Goal: Information Seeking & Learning: Check status

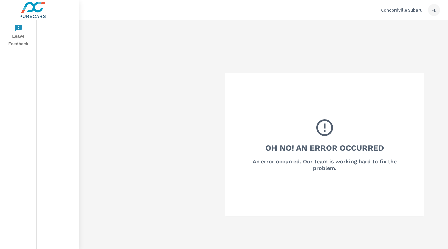
click at [405, 11] on p "Concordville Subaru" at bounding box center [402, 10] width 42 height 6
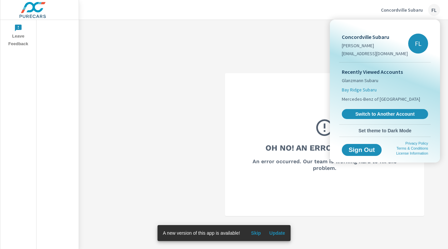
click at [366, 89] on span "Bay Ridge Subaru" at bounding box center [359, 89] width 35 height 7
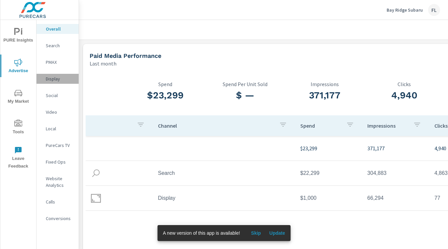
click at [59, 80] on p "Display" at bounding box center [60, 78] width 28 height 7
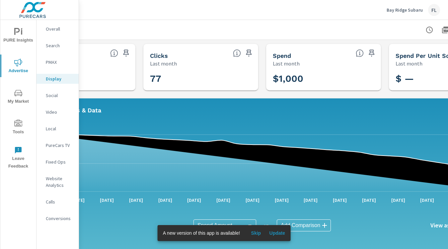
scroll to position [0, 122]
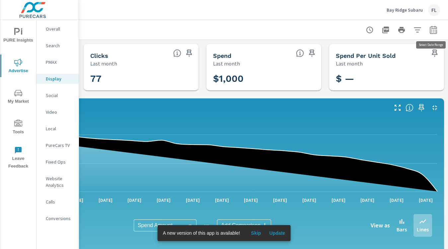
click at [432, 31] on icon "button" at bounding box center [433, 30] width 8 height 8
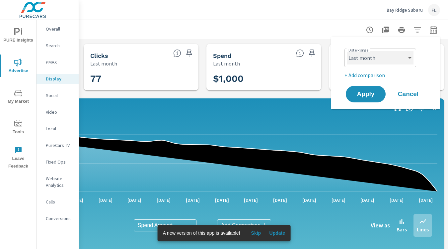
click at [380, 58] on select "Custom [DATE] Last week Last 7 days Last 14 days Last 30 days Last 45 days Last…" at bounding box center [380, 57] width 66 height 13
click at [347, 51] on select "Custom [DATE] Last week Last 7 days Last 14 days Last 30 days Last 45 days Last…" at bounding box center [380, 57] width 66 height 13
select select "custom"
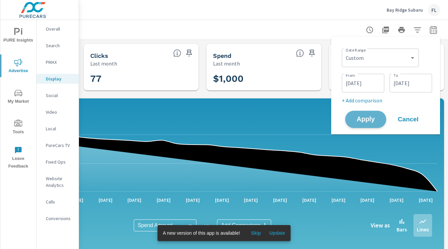
click at [373, 116] on span "Apply" at bounding box center [365, 119] width 27 height 6
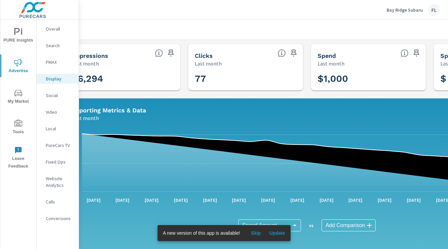
scroll to position [0, 0]
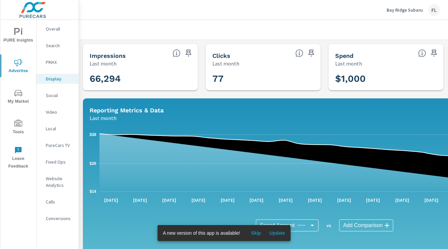
click at [50, 65] on div "PMAX" at bounding box center [58, 62] width 42 height 10
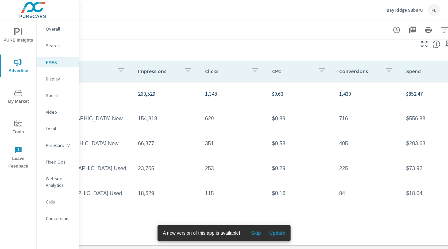
scroll to position [63, 122]
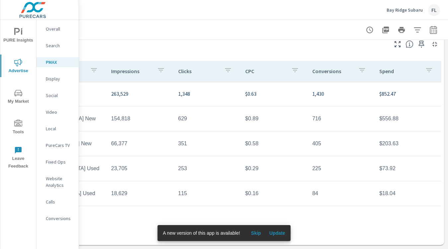
click at [60, 46] on p "Search" at bounding box center [60, 45] width 28 height 7
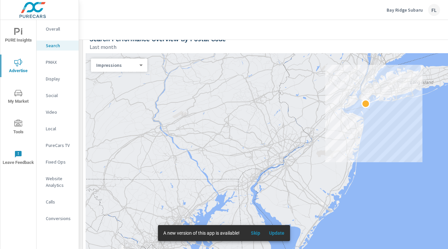
scroll to position [73, 0]
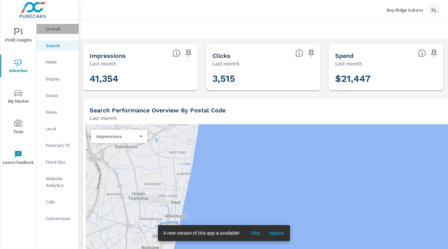
click at [59, 31] on p "Overall" at bounding box center [60, 29] width 28 height 7
